Goal: Task Accomplishment & Management: Complete application form

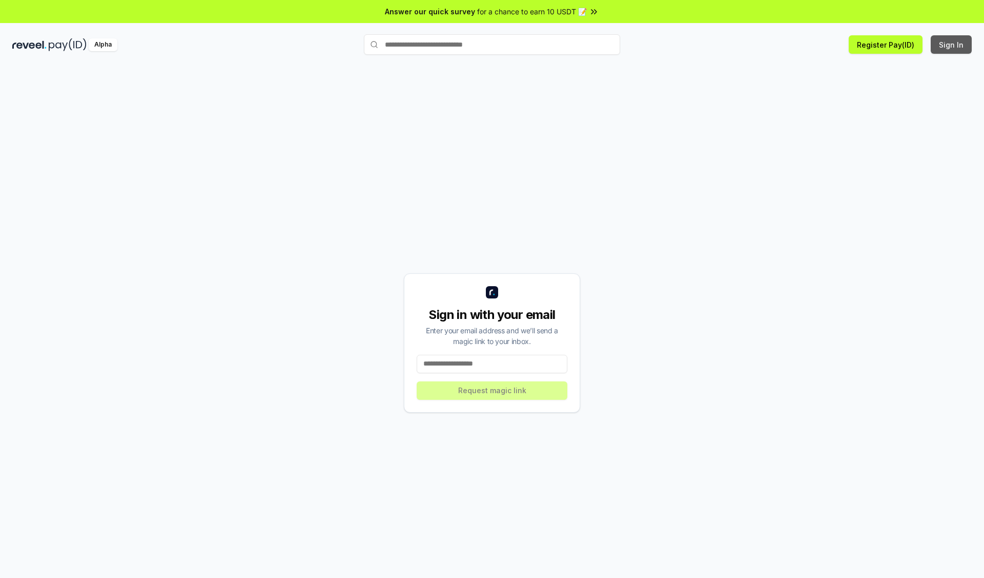
click at [951, 45] on button "Sign In" at bounding box center [950, 44] width 41 height 18
type input "**********"
click at [492, 390] on button "Request magic link" at bounding box center [492, 391] width 151 height 18
